Goal: Information Seeking & Learning: Learn about a topic

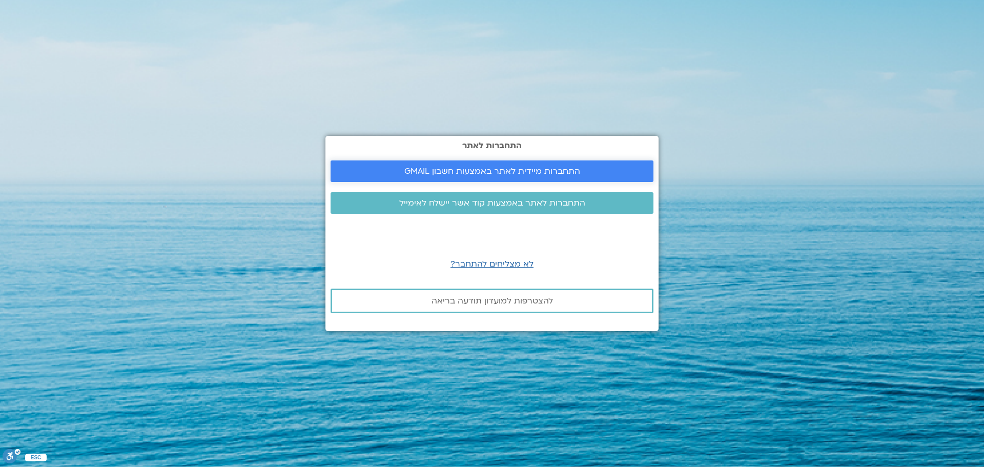
click at [501, 169] on span "התחברות מיידית לאתר באמצעות חשבון GMAIL" at bounding box center [492, 170] width 176 height 9
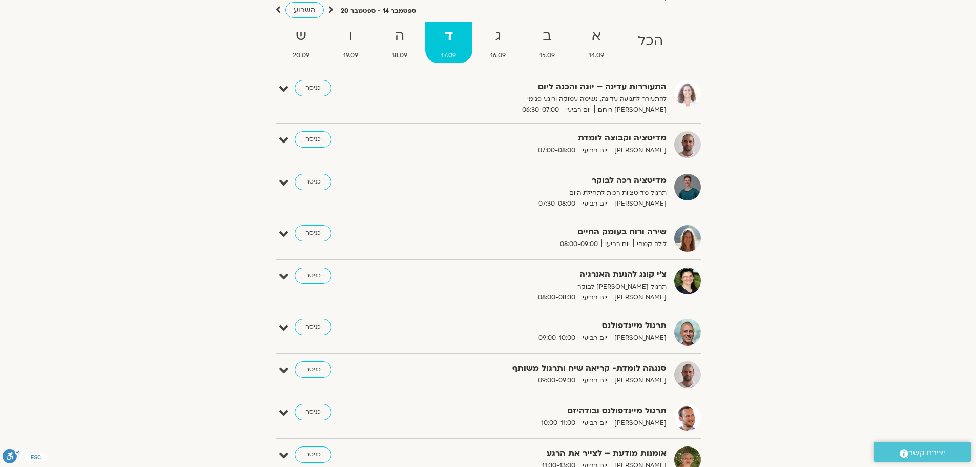
scroll to position [256, 0]
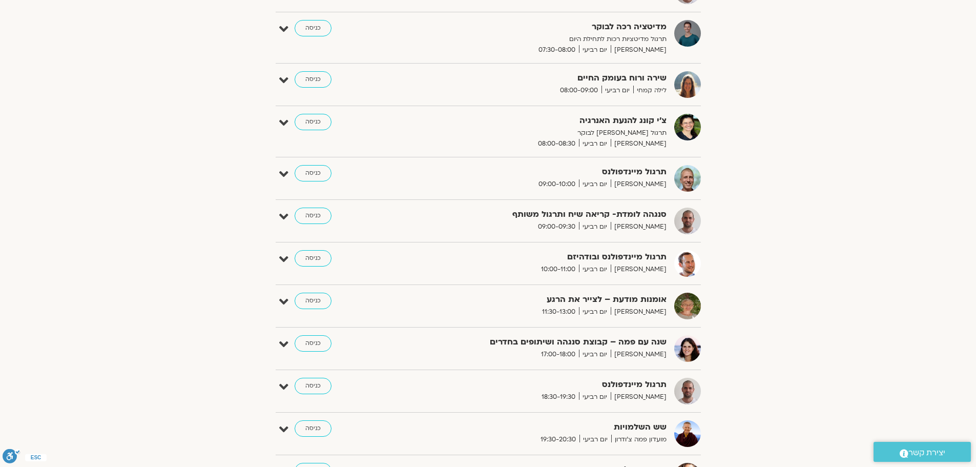
click at [156, 128] on section "הצג רק הרצאות להם יש [PERSON_NAME] גישה [DATE] - [DATE] השבוע להציג אירועים שפת…" at bounding box center [488, 181] width 976 height 742
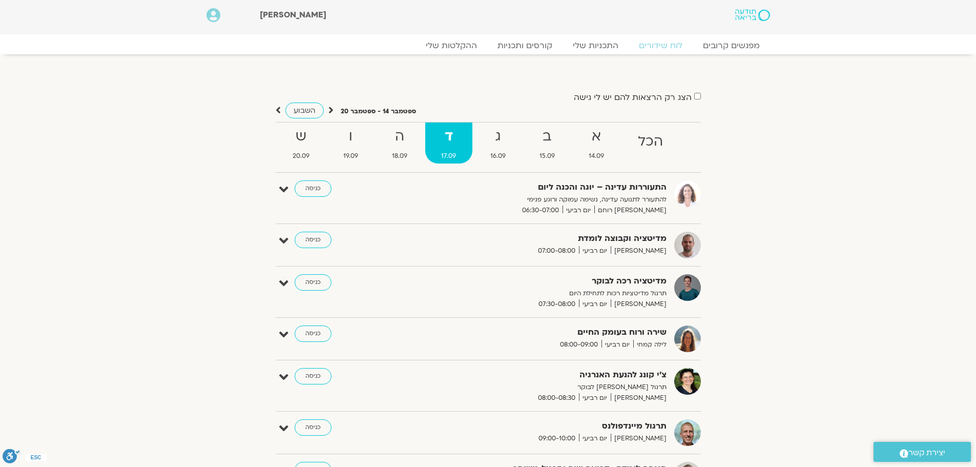
scroll to position [0, 0]
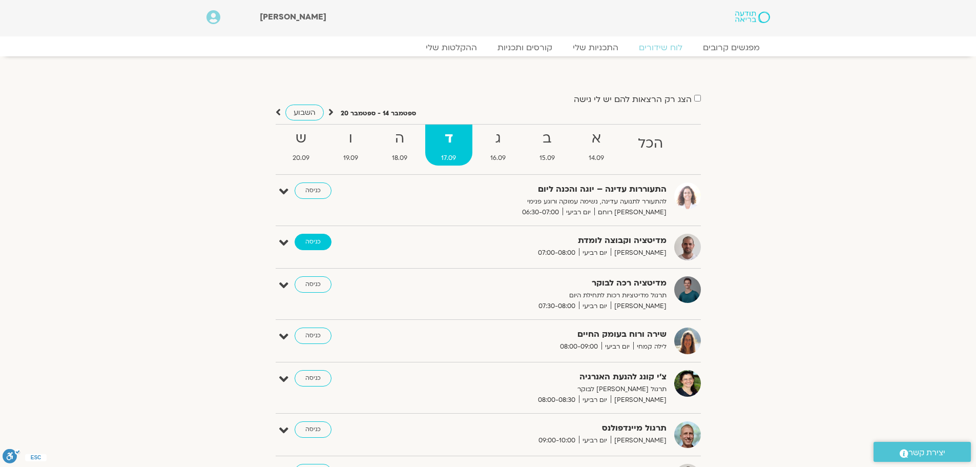
click at [326, 244] on link "כניסה" at bounding box center [313, 242] width 37 height 16
